Goal: Understand process/instructions: Learn how to perform a task or action

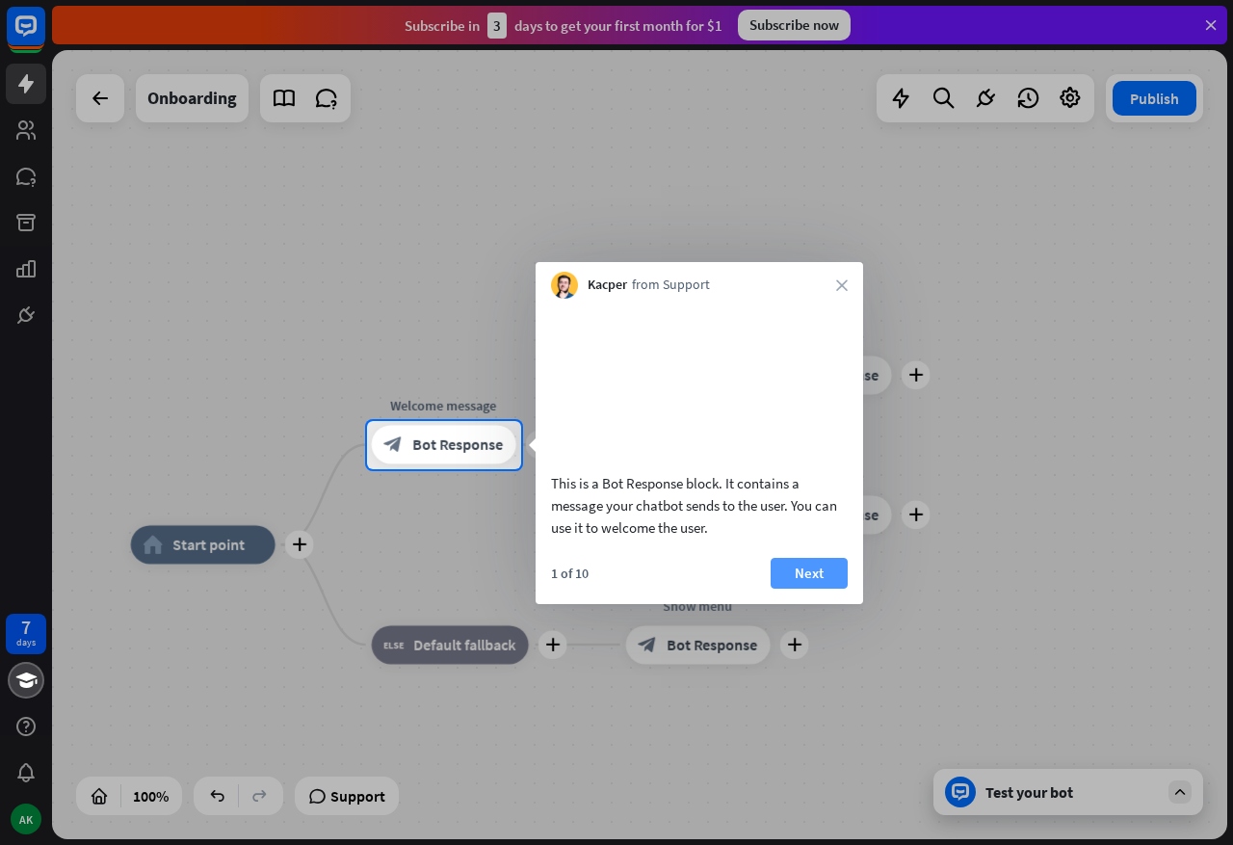
click at [805, 584] on button "Next" at bounding box center [809, 573] width 77 height 31
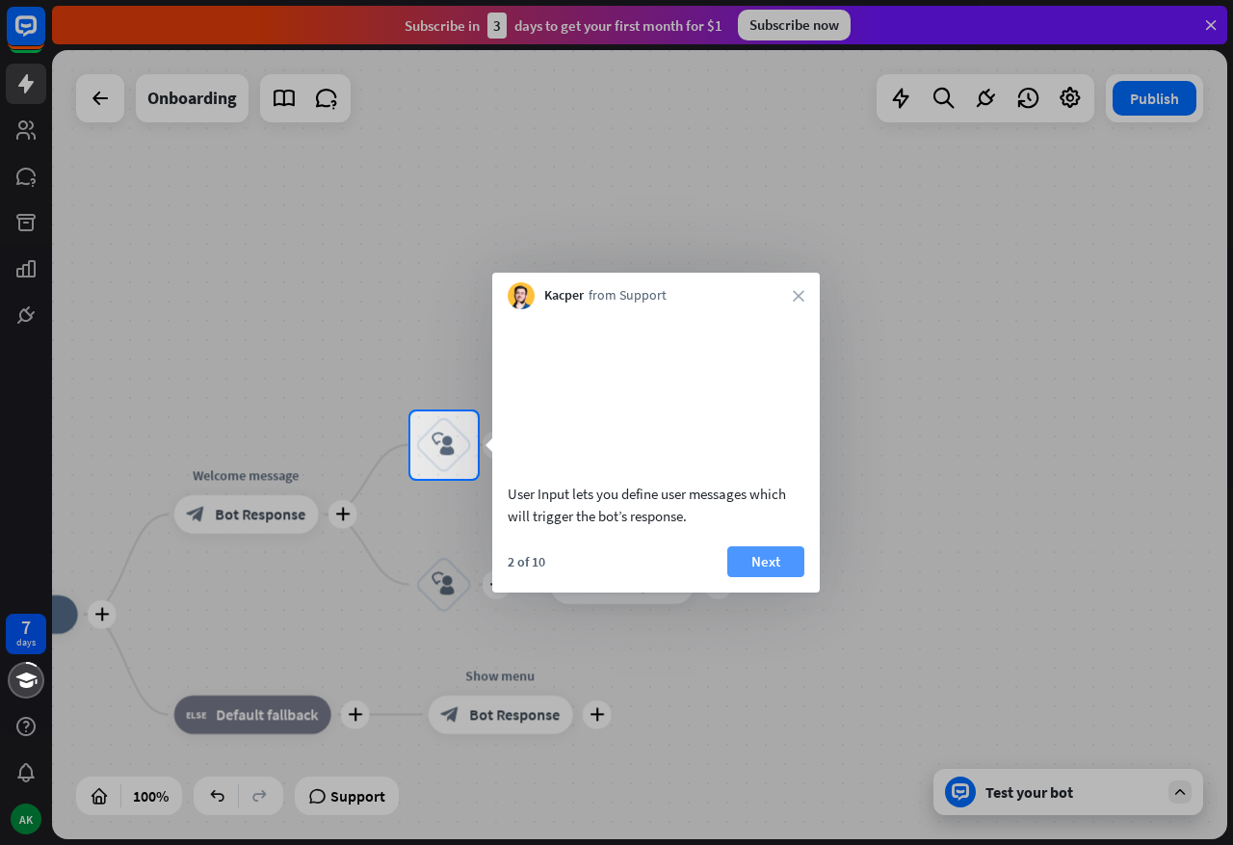
click at [780, 577] on button "Next" at bounding box center [765, 561] width 77 height 31
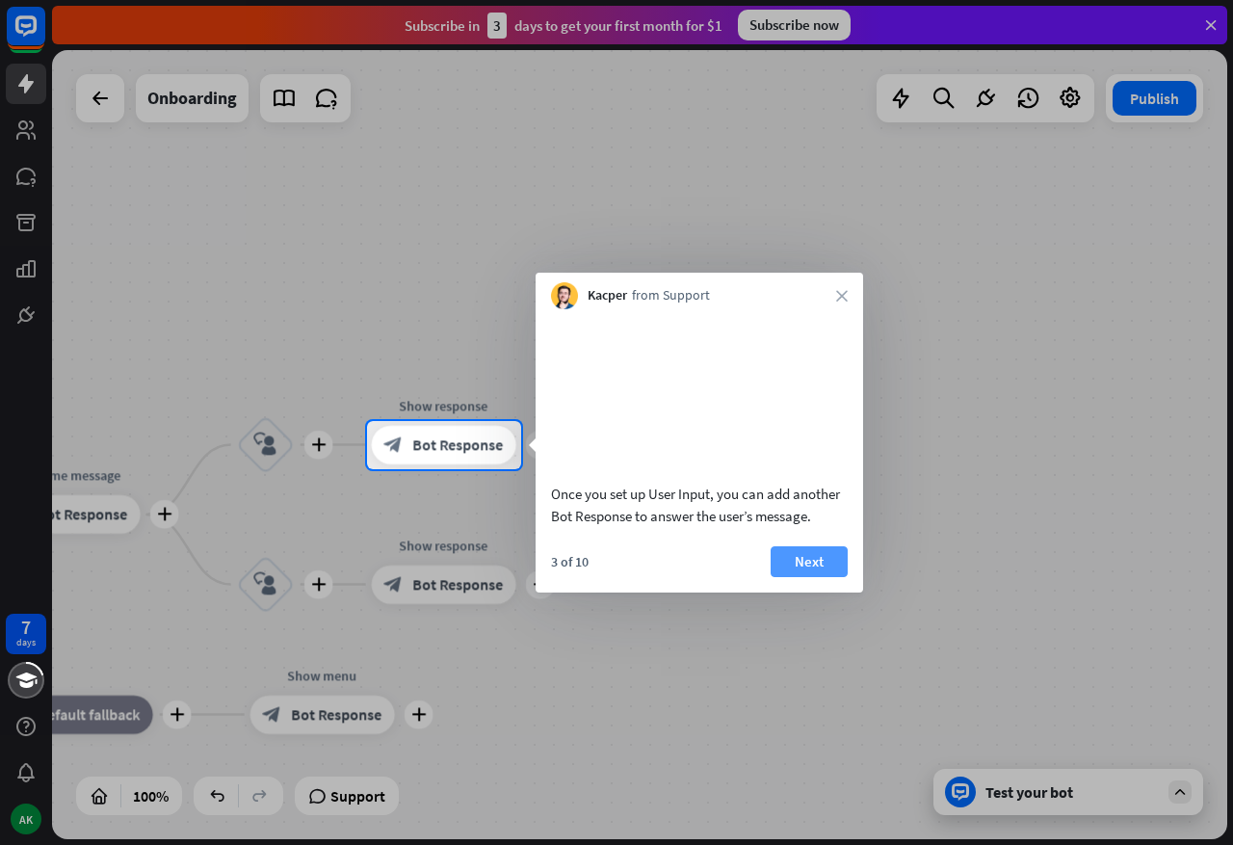
click at [782, 577] on button "Next" at bounding box center [809, 561] width 77 height 31
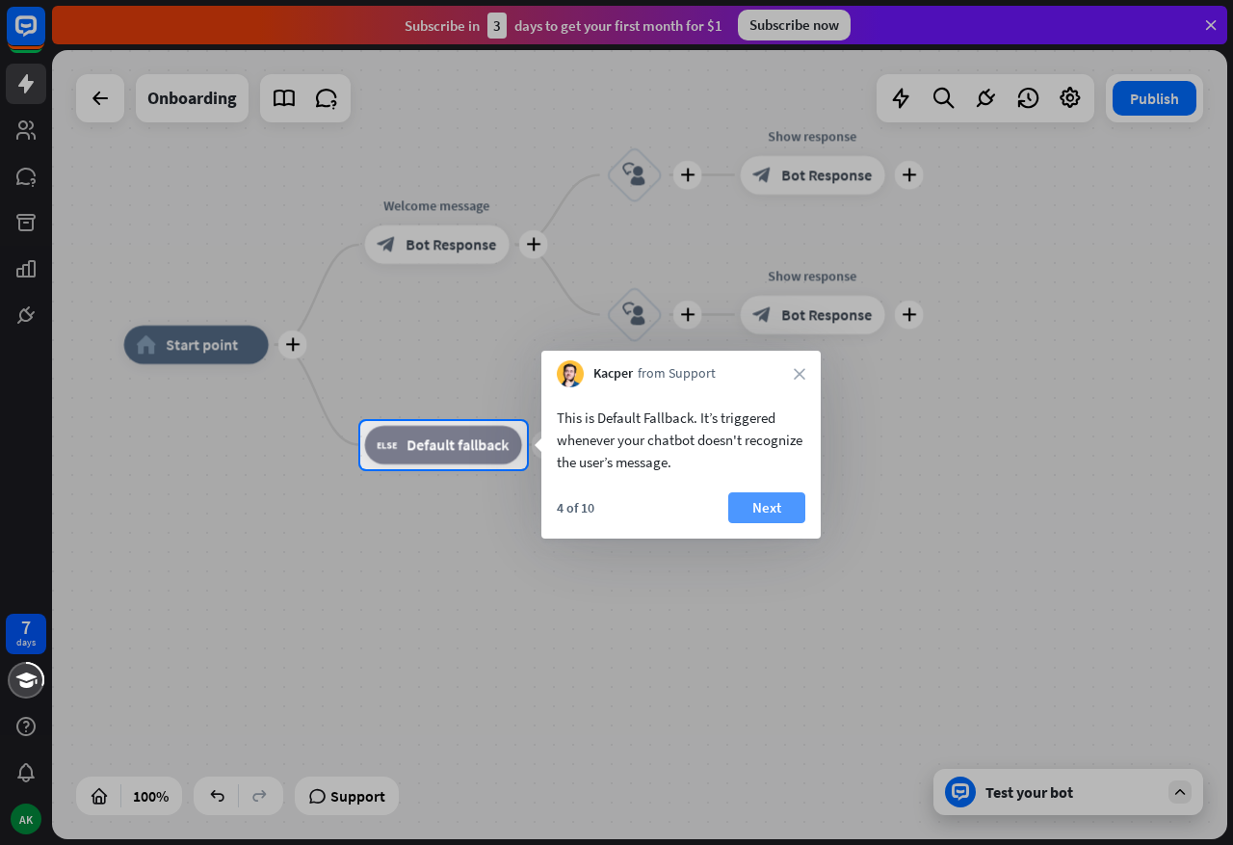
click at [757, 510] on button "Next" at bounding box center [766, 507] width 77 height 31
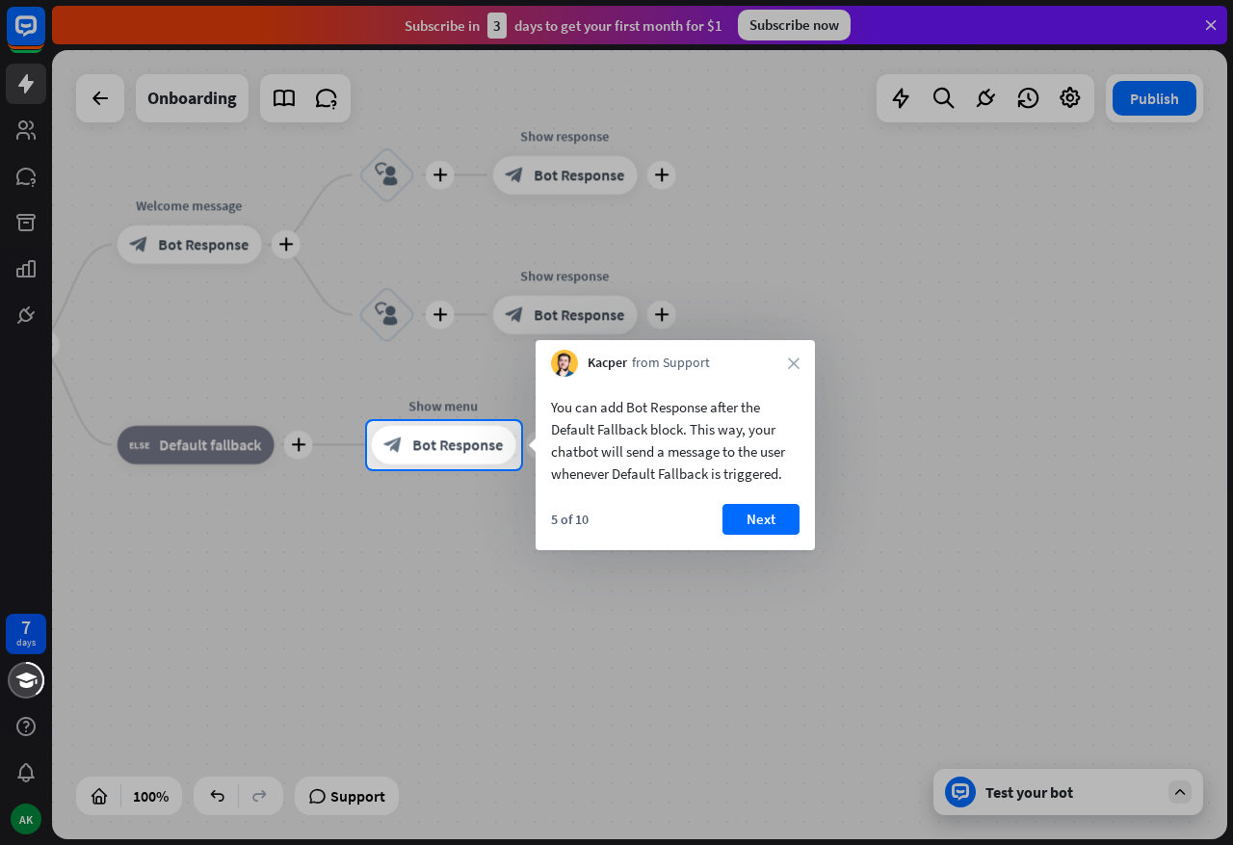
click at [775, 550] on div at bounding box center [616, 657] width 1233 height 377
click at [758, 547] on div "5 of 10 Next" at bounding box center [675, 527] width 279 height 46
click at [750, 537] on div "5 of 10 Next" at bounding box center [675, 527] width 279 height 46
click at [758, 520] on button "Next" at bounding box center [760, 519] width 77 height 31
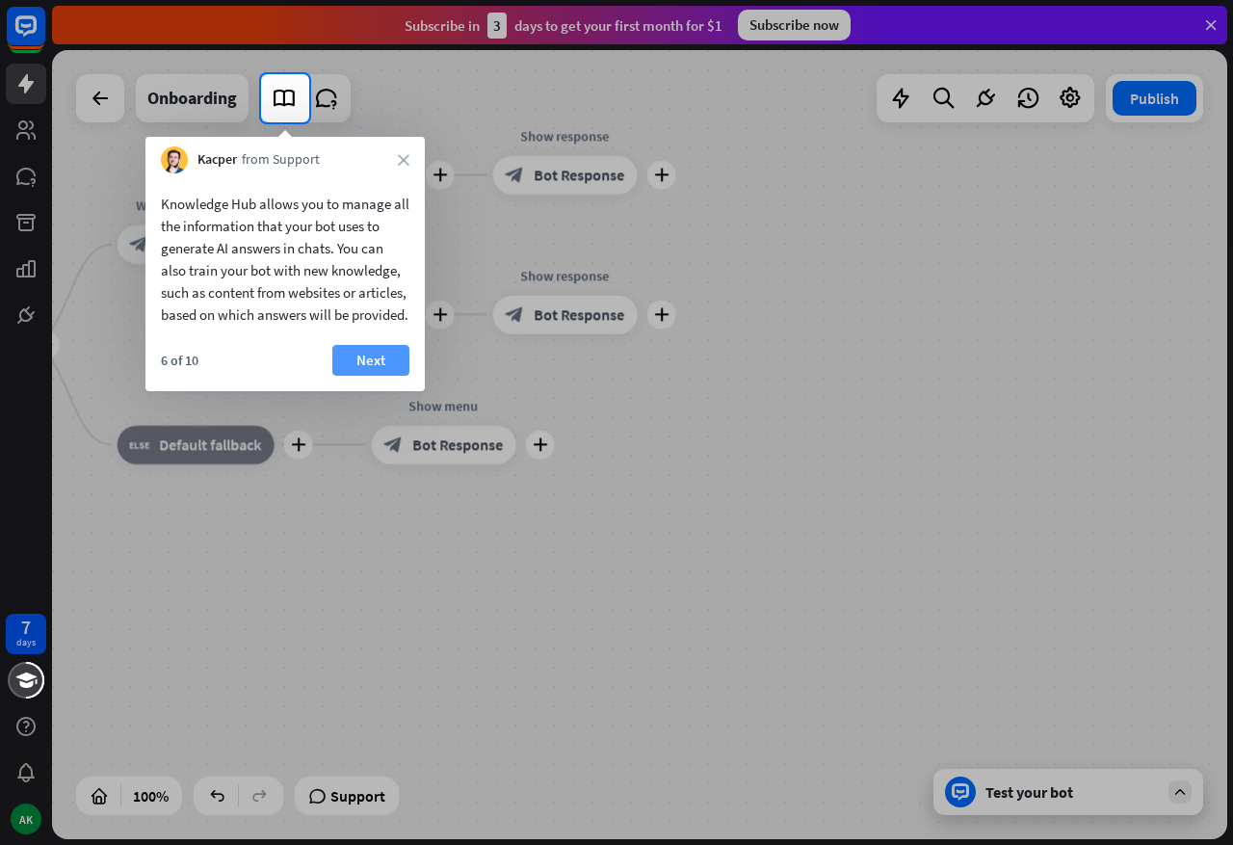
click at [353, 376] on button "Next" at bounding box center [370, 360] width 77 height 31
